Goal: Information Seeking & Learning: Understand process/instructions

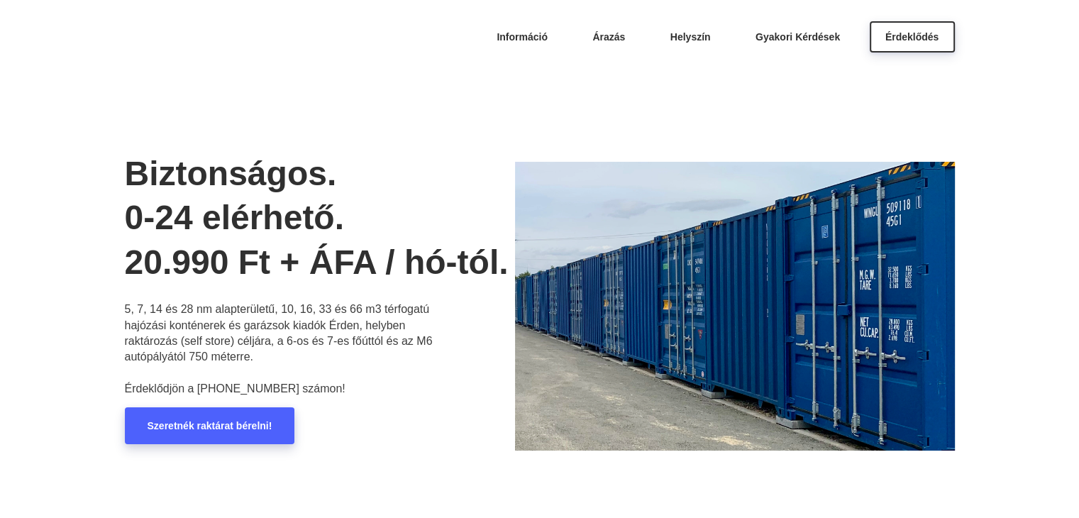
click at [259, 440] on link "Szeretnék raktárat bérelni!" at bounding box center [210, 425] width 170 height 37
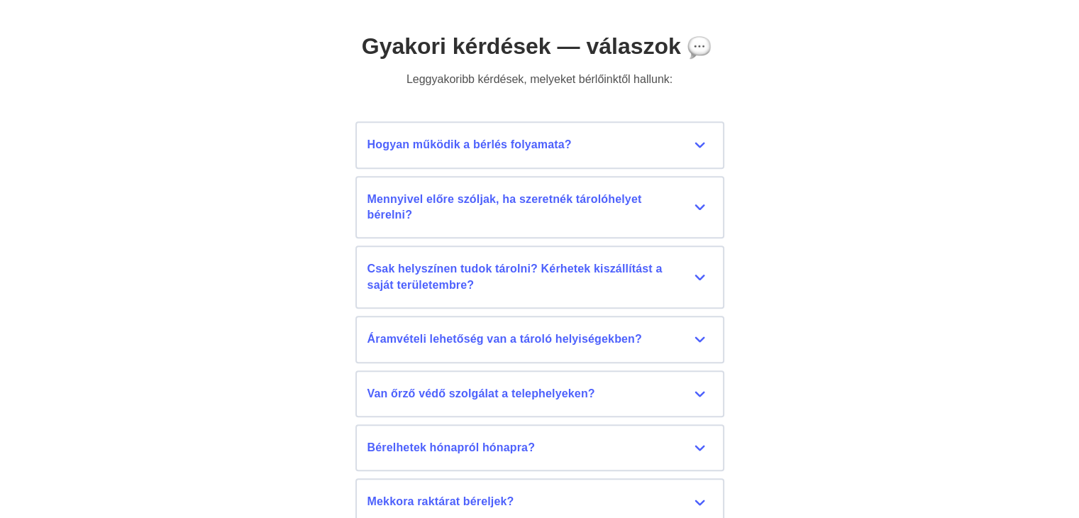
scroll to position [6286, 0]
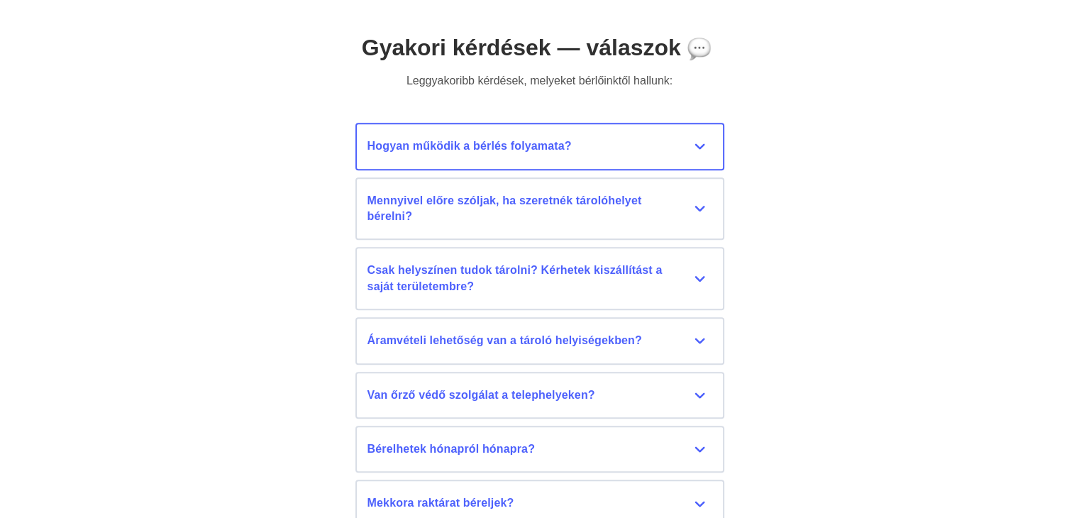
click at [642, 151] on div "Hogyan működik a bérlés folyamata?" at bounding box center [539, 146] width 345 height 16
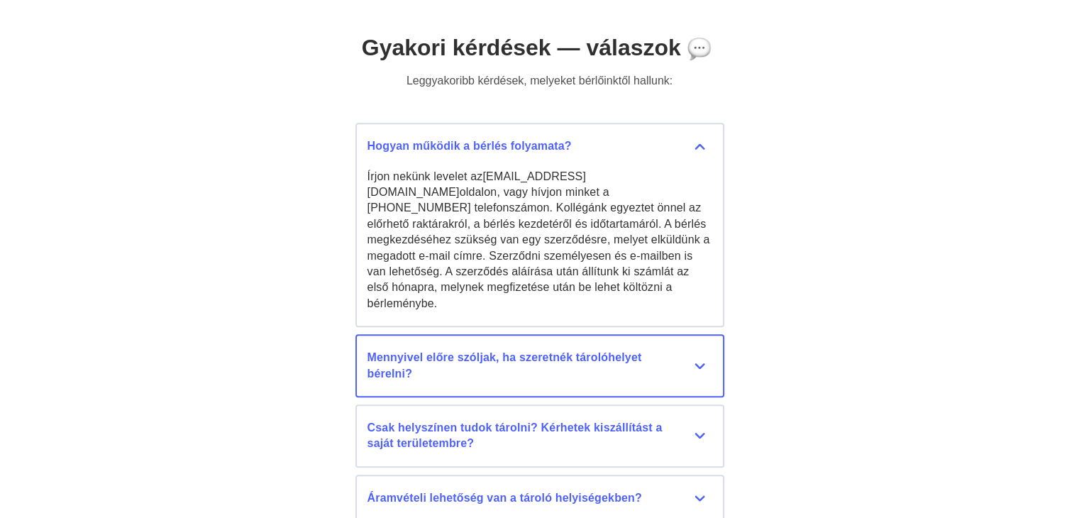
click at [548, 358] on div "Mennyivel előre szóljak, ha szeretnék tárolóhelyet bérelni?" at bounding box center [539, 366] width 345 height 32
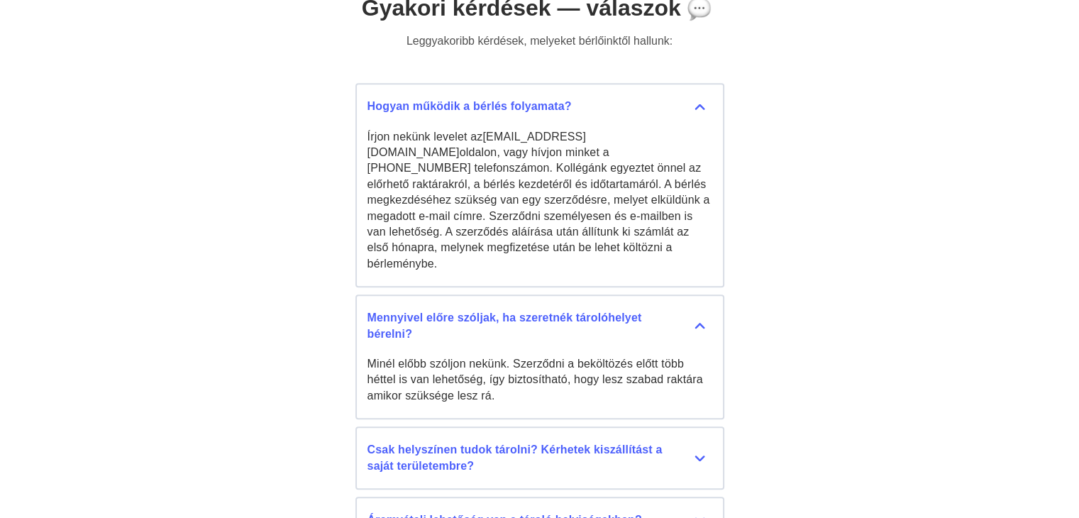
scroll to position [6357, 0]
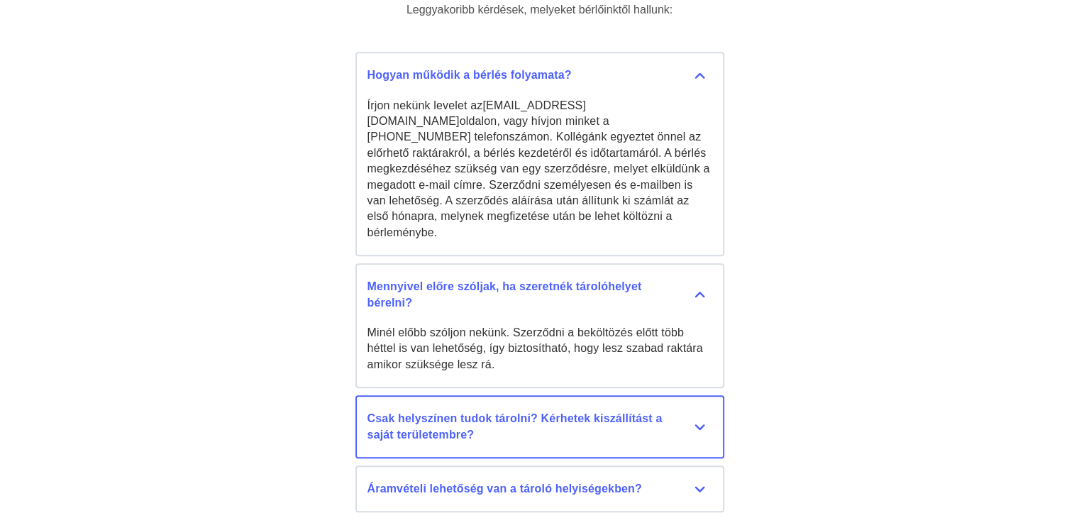
click at [644, 417] on div "Csak helyszínen tudok tárolni? Kérhetek kiszállítást a saját területembre?" at bounding box center [539, 427] width 345 height 32
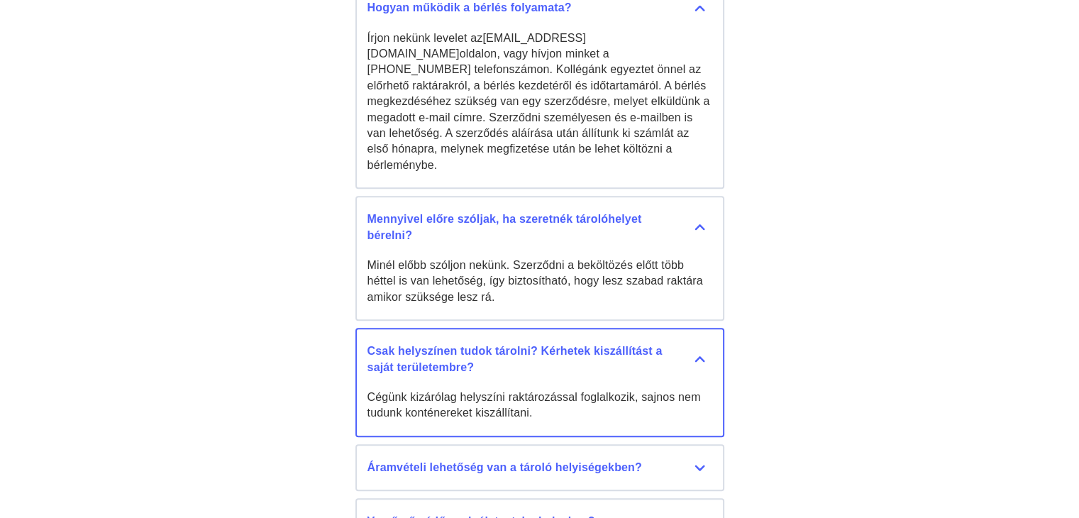
scroll to position [6428, 0]
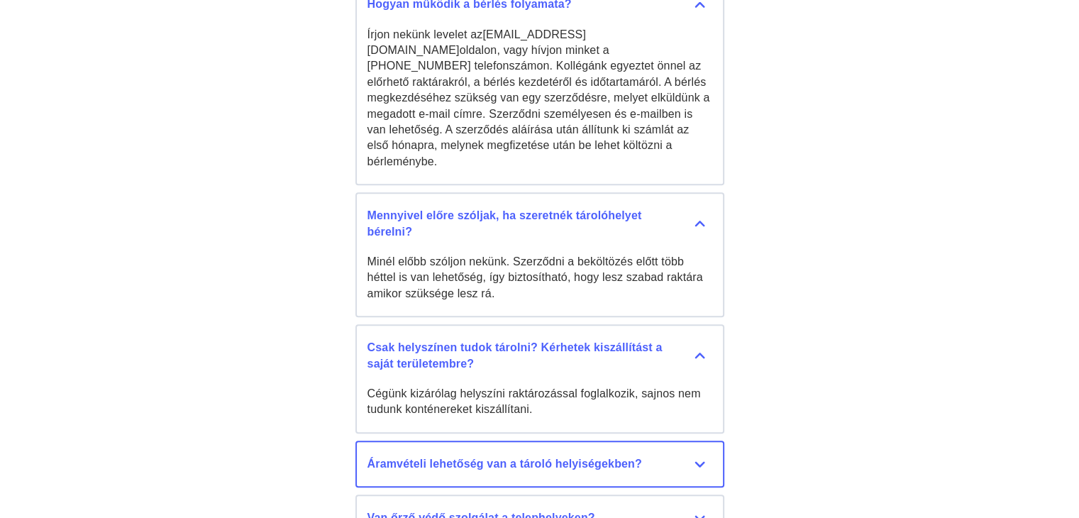
click at [604, 456] on div "Áramvételi lehetőség van a tároló helyiségekben?" at bounding box center [539, 464] width 345 height 16
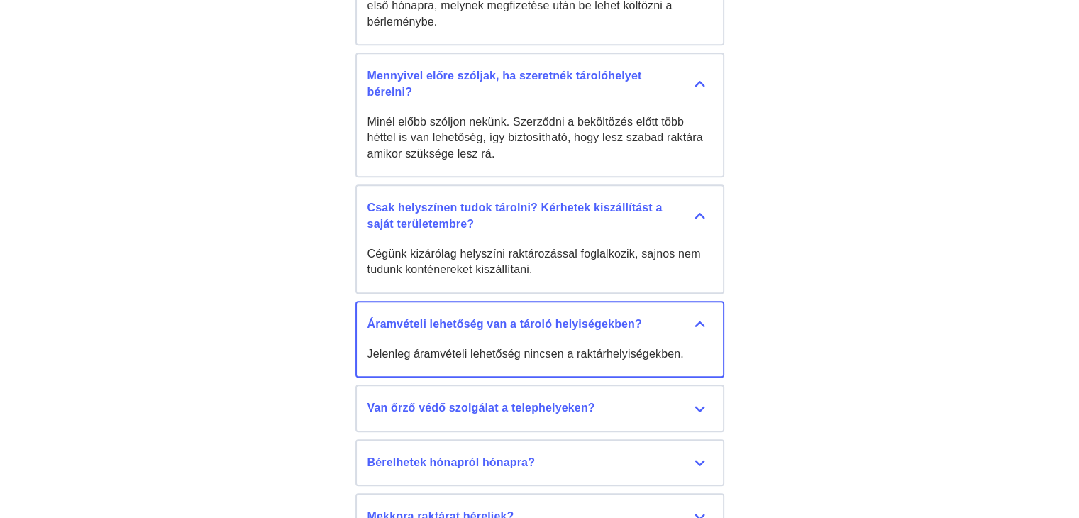
scroll to position [6570, 0]
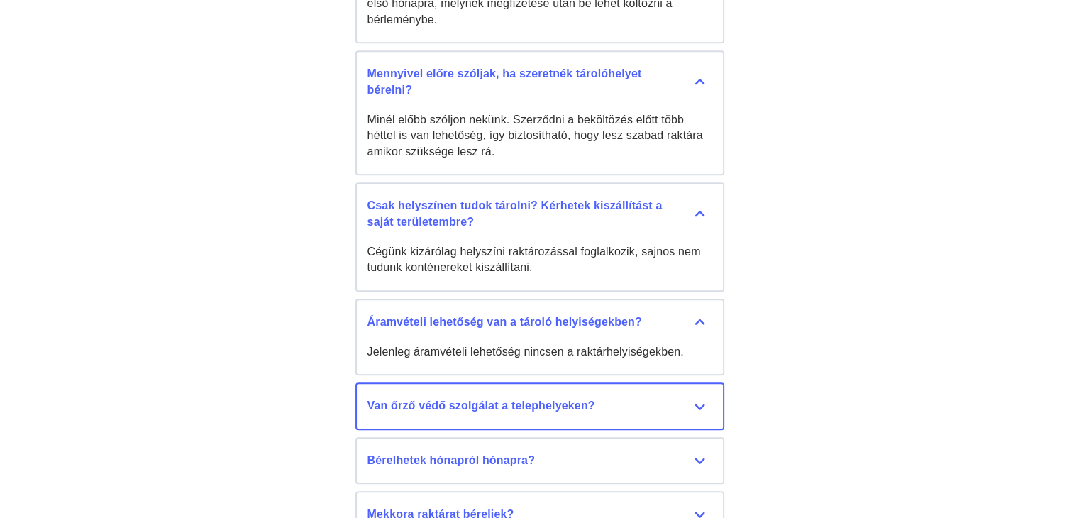
click at [638, 407] on button "Van őrző védő szolgálat a telephelyeken? Személyes őrző-védő szolgálat nincs, v…" at bounding box center [539, 405] width 369 height 47
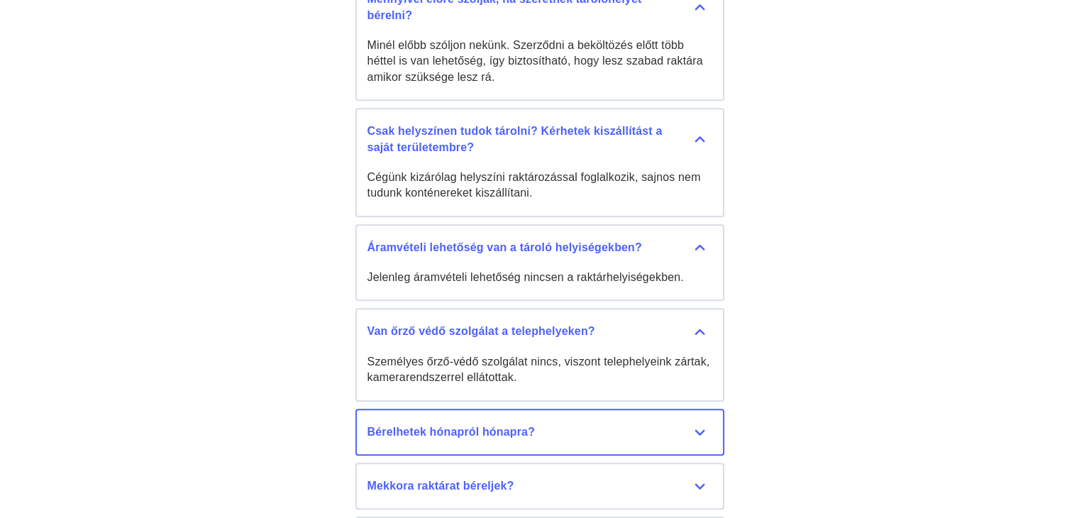
scroll to position [6641, 0]
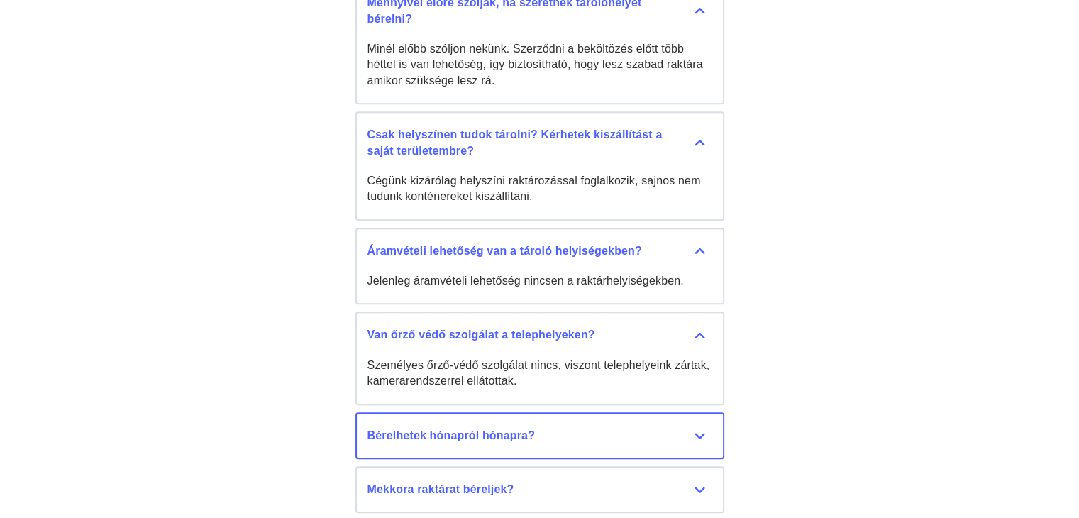
click at [519, 423] on button "Bérelhetek hónapról hónapra? Igen, van lehetőség határozatlan időre is szerződn…" at bounding box center [539, 435] width 369 height 47
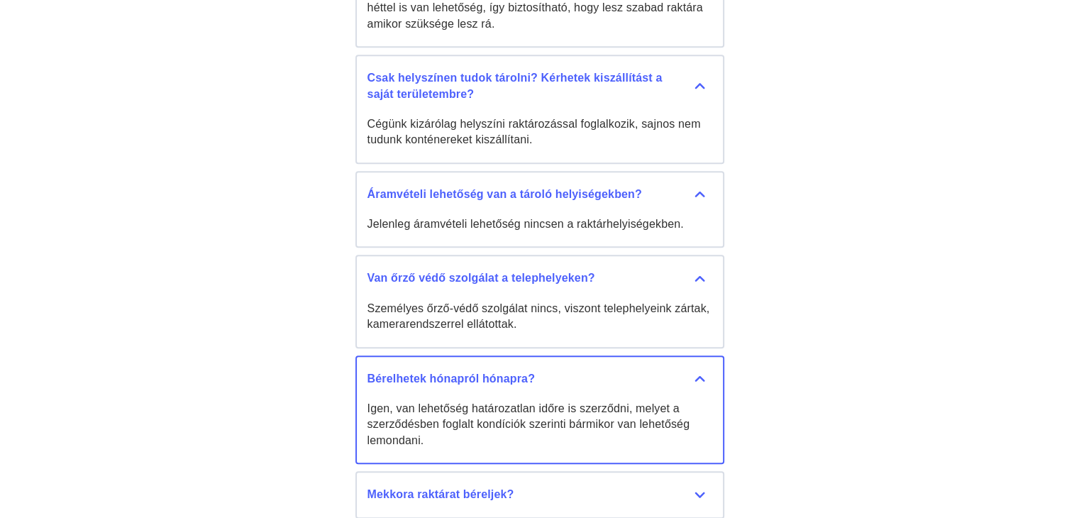
scroll to position [6712, 0]
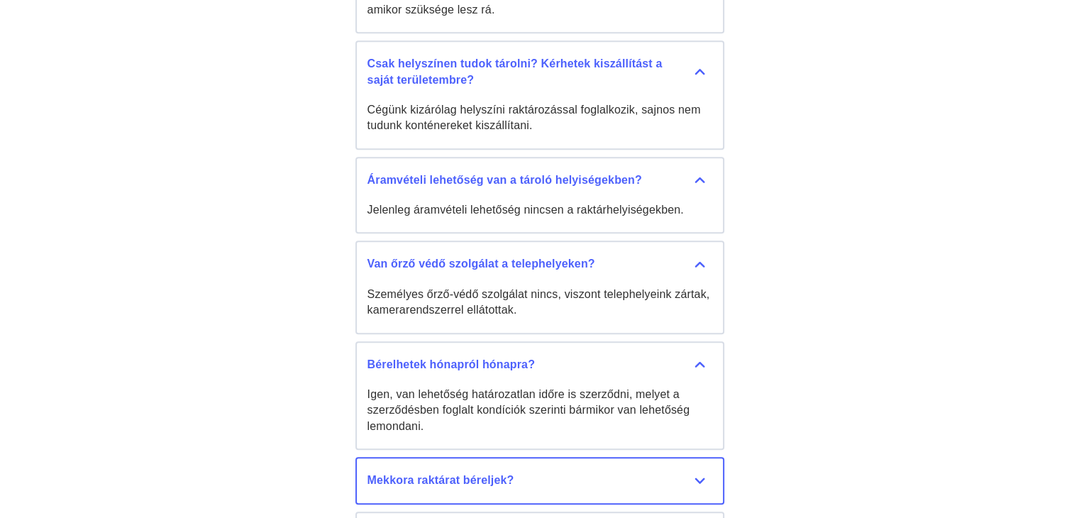
click at [607, 472] on div "Mekkora raktárat béreljek?" at bounding box center [539, 480] width 345 height 16
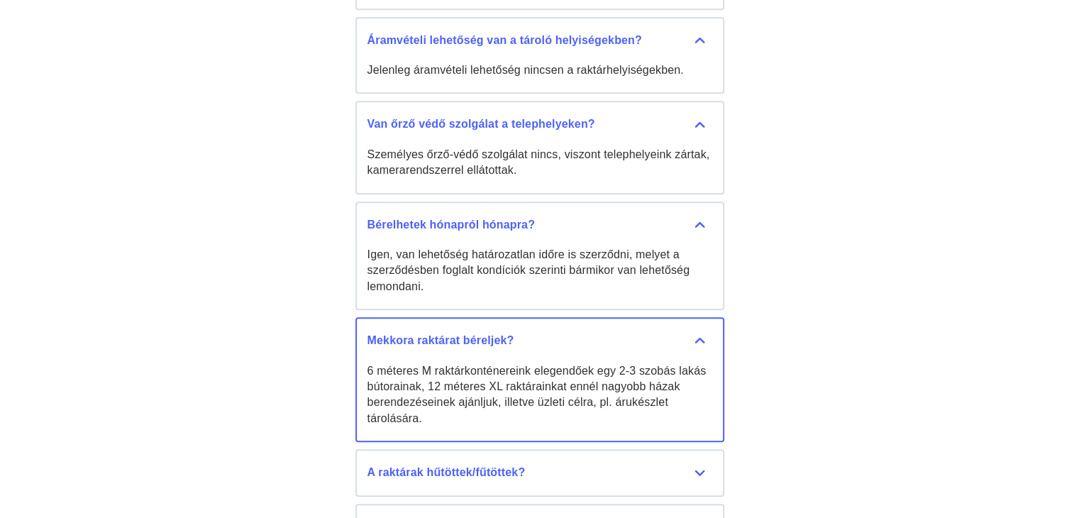
scroll to position [6853, 0]
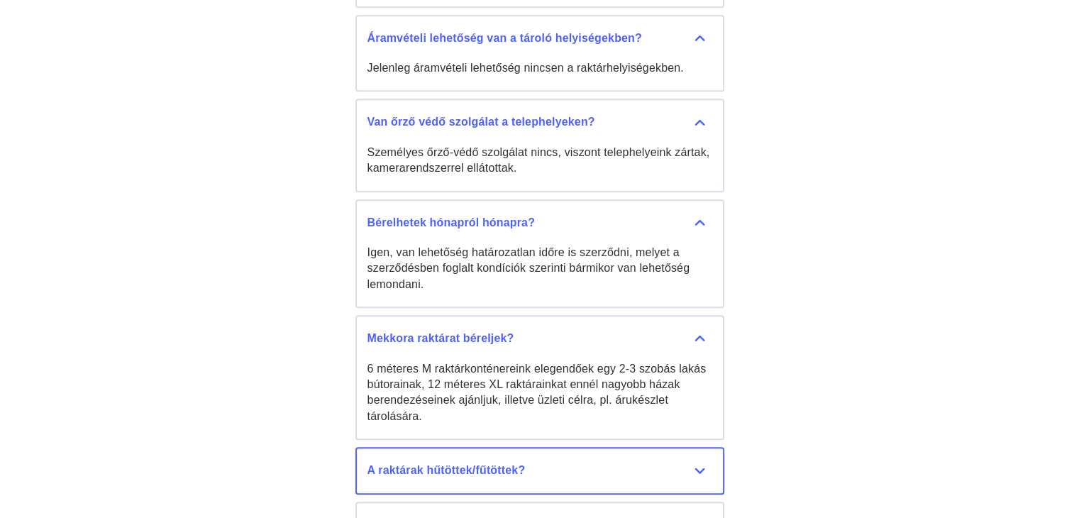
click at [562, 457] on button "A raktárak hűtöttek/fűtöttek? Nem, raktárkonténereink és garázsaink nem temperá…" at bounding box center [539, 470] width 369 height 47
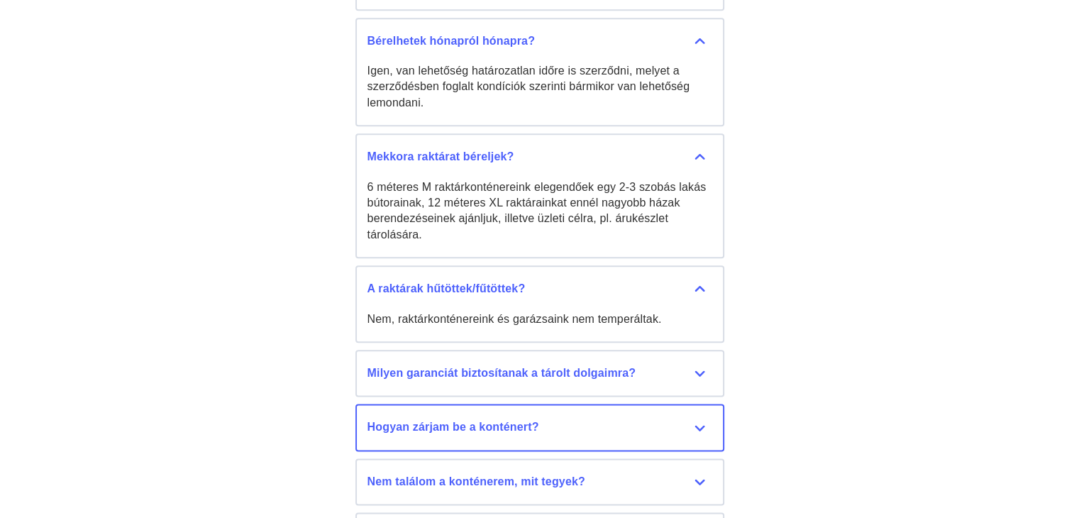
scroll to position [7066, 0]
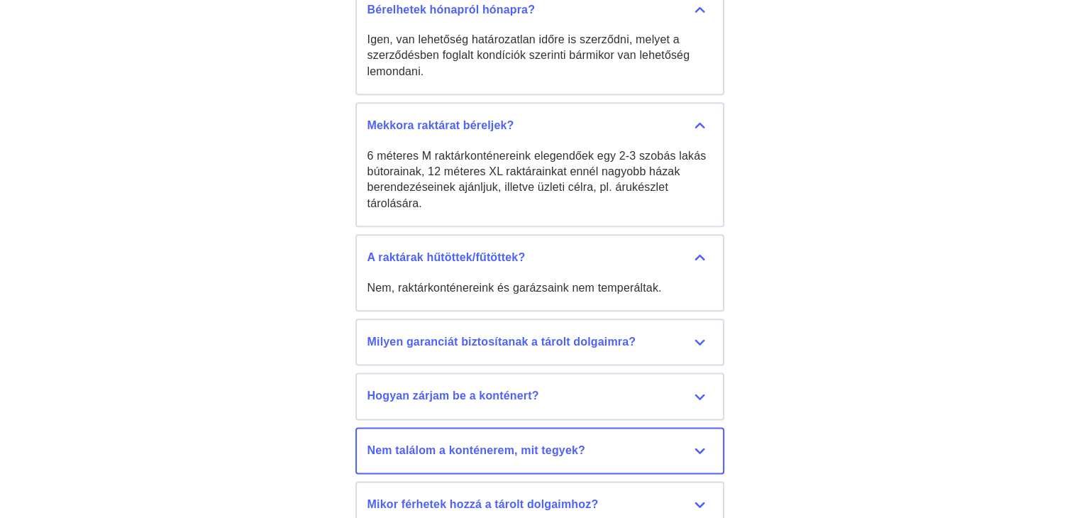
click at [608, 443] on button "Nem találom a konténerem, mit tegyek? Szerződéskor mindig küldünk egy informáci…" at bounding box center [539, 450] width 369 height 47
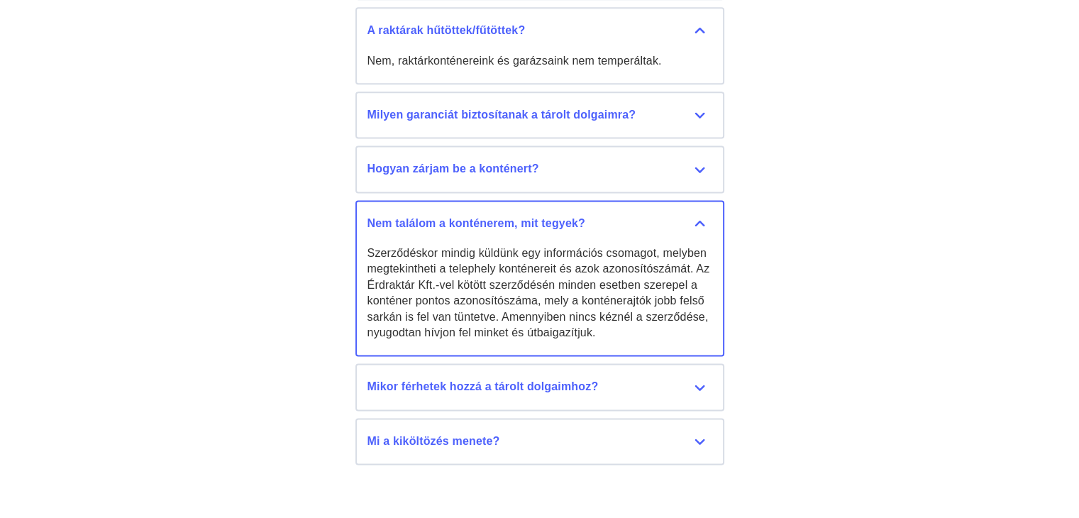
scroll to position [7350, 0]
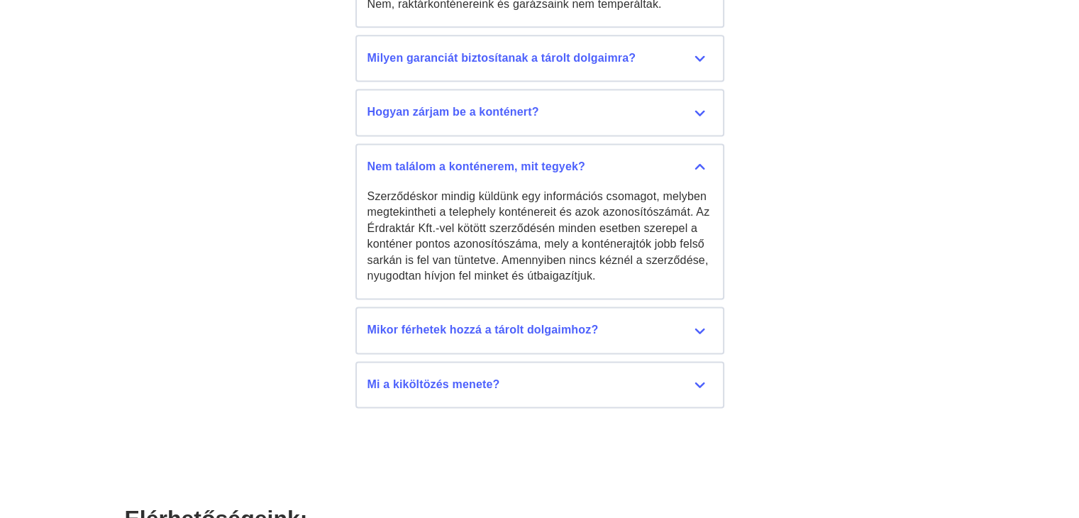
click at [569, 330] on li "Mikor férhetek hozzá a tárolt dolgaimhoz? A raktárkonténerek a hét minden napjá…" at bounding box center [539, 333] width 369 height 54
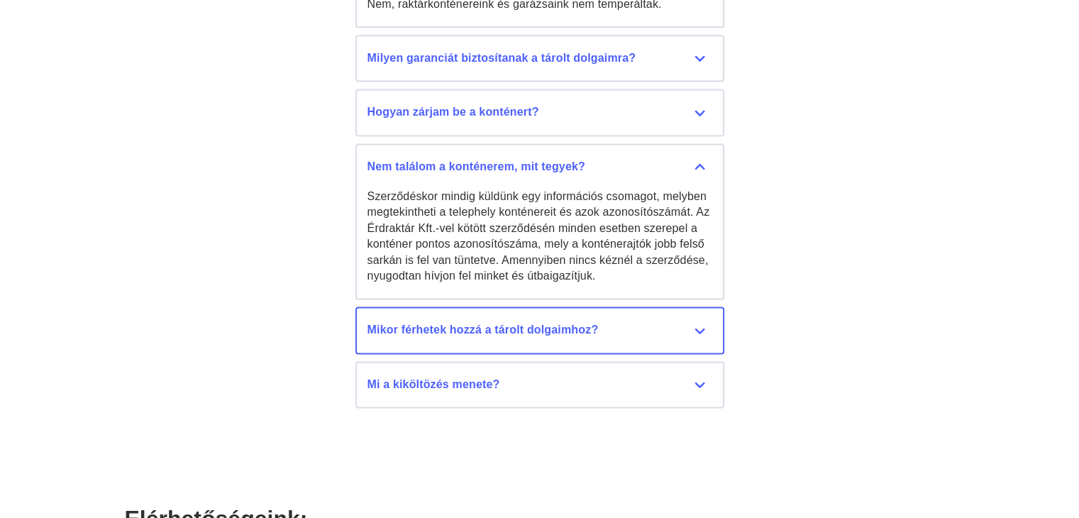
click at [566, 318] on button "Mikor férhetek hozzá a tárolt dolgaimhoz? A raktárkonténerek a hét minden napjá…" at bounding box center [539, 329] width 369 height 47
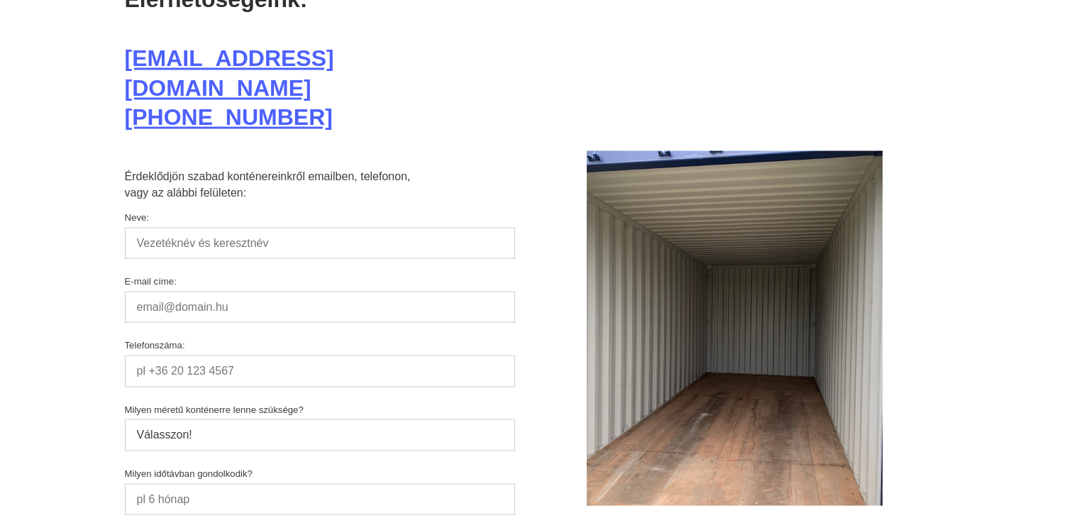
scroll to position [7917, 0]
